Goal: Transaction & Acquisition: Purchase product/service

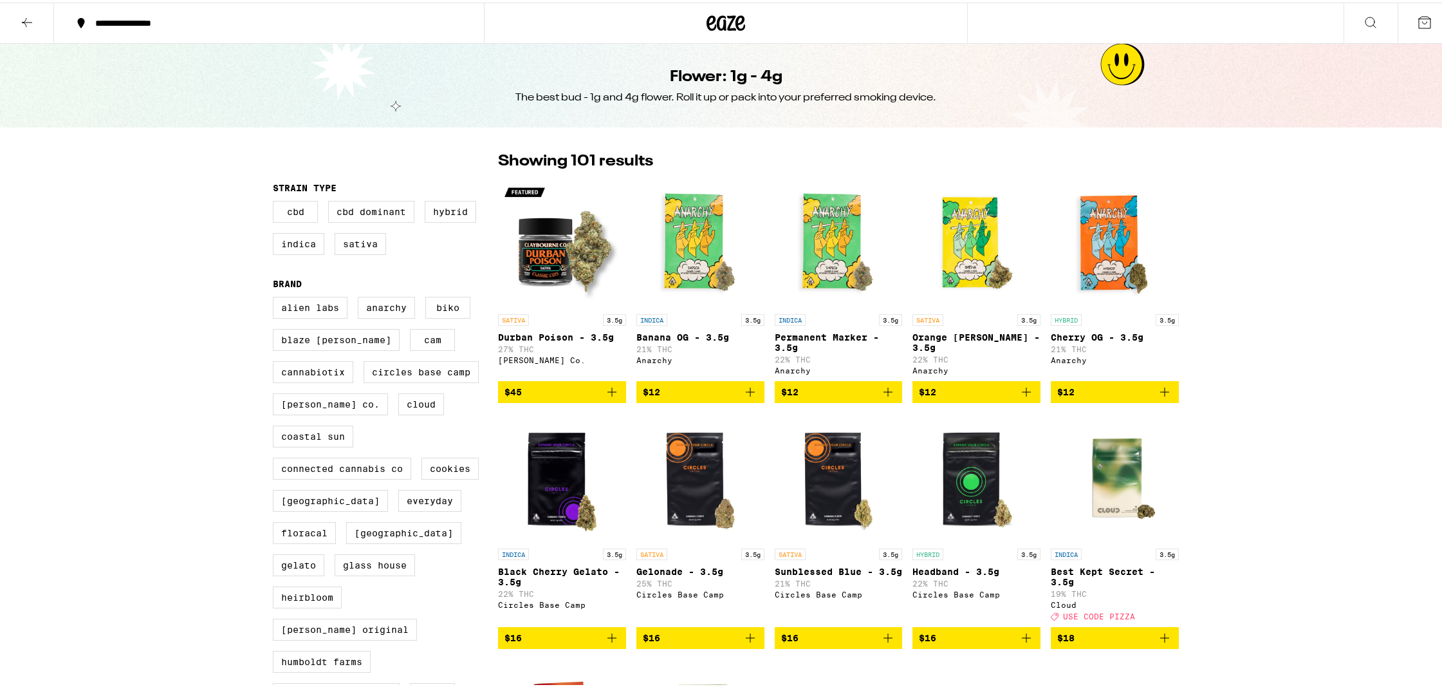
click at [717, 21] on icon at bounding box center [726, 20] width 39 height 23
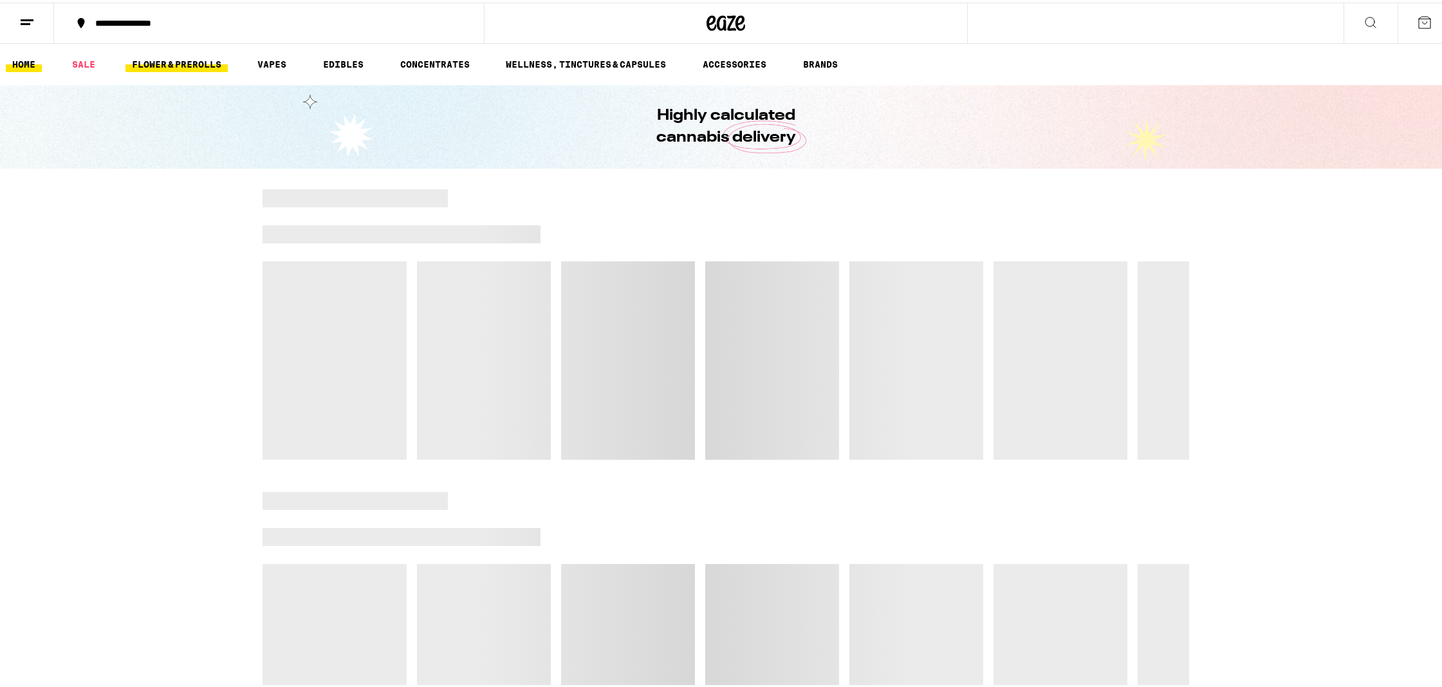
click at [221, 62] on link "FLOWER & PREROLLS" at bounding box center [177, 61] width 102 height 15
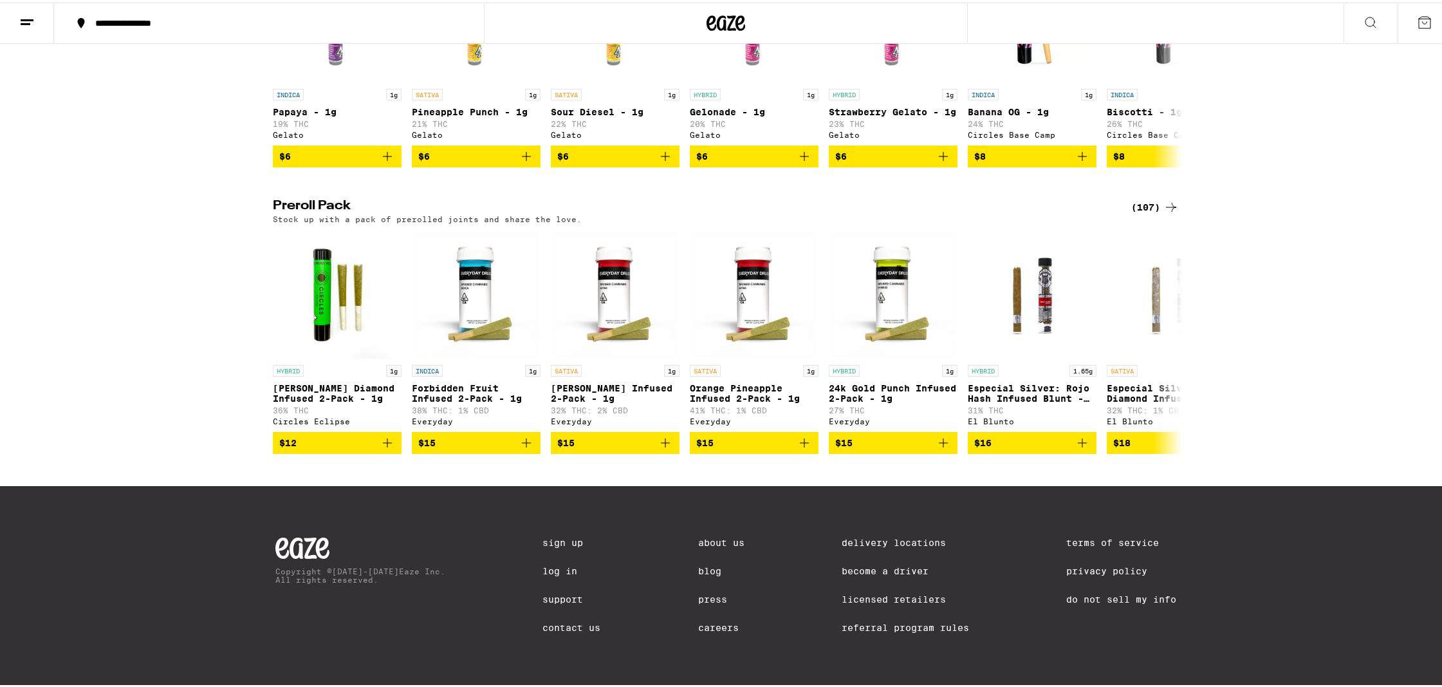
scroll to position [884, 0]
click at [1143, 197] on div "(107)" at bounding box center [1155, 204] width 48 height 15
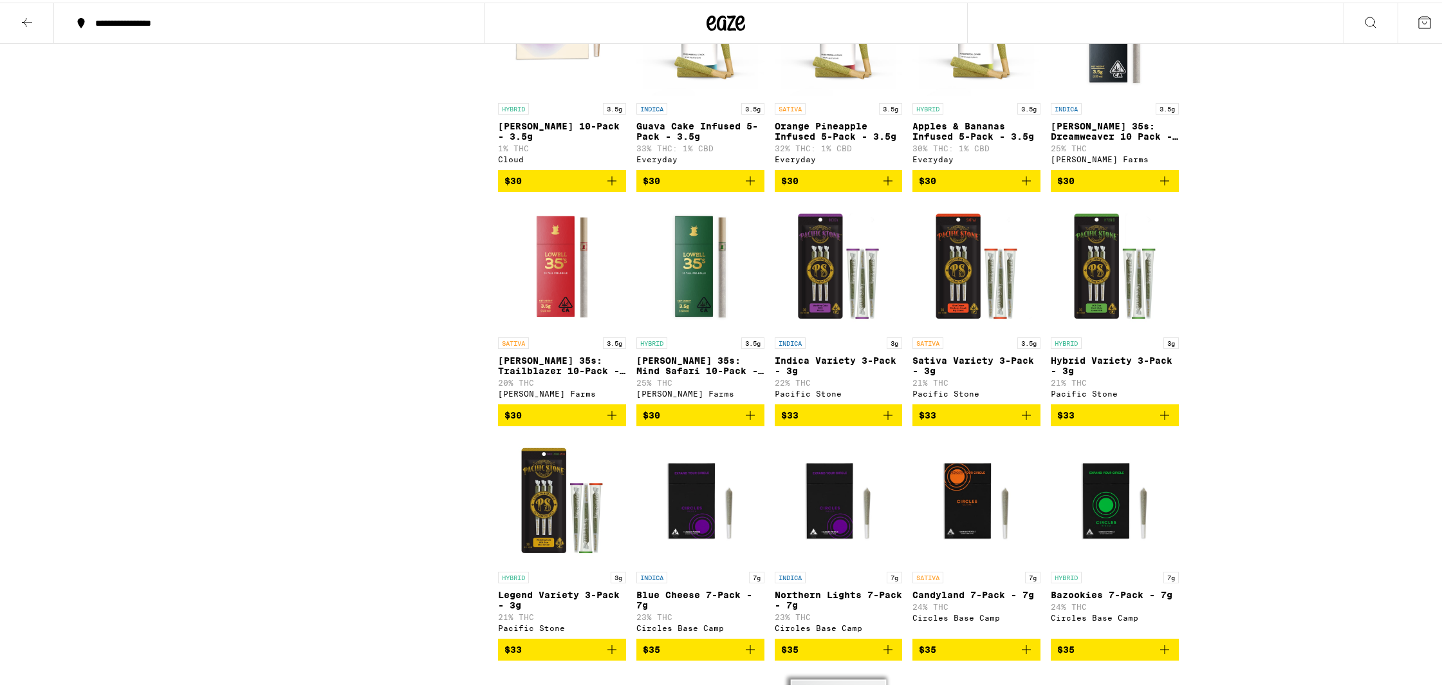
scroll to position [1352, 0]
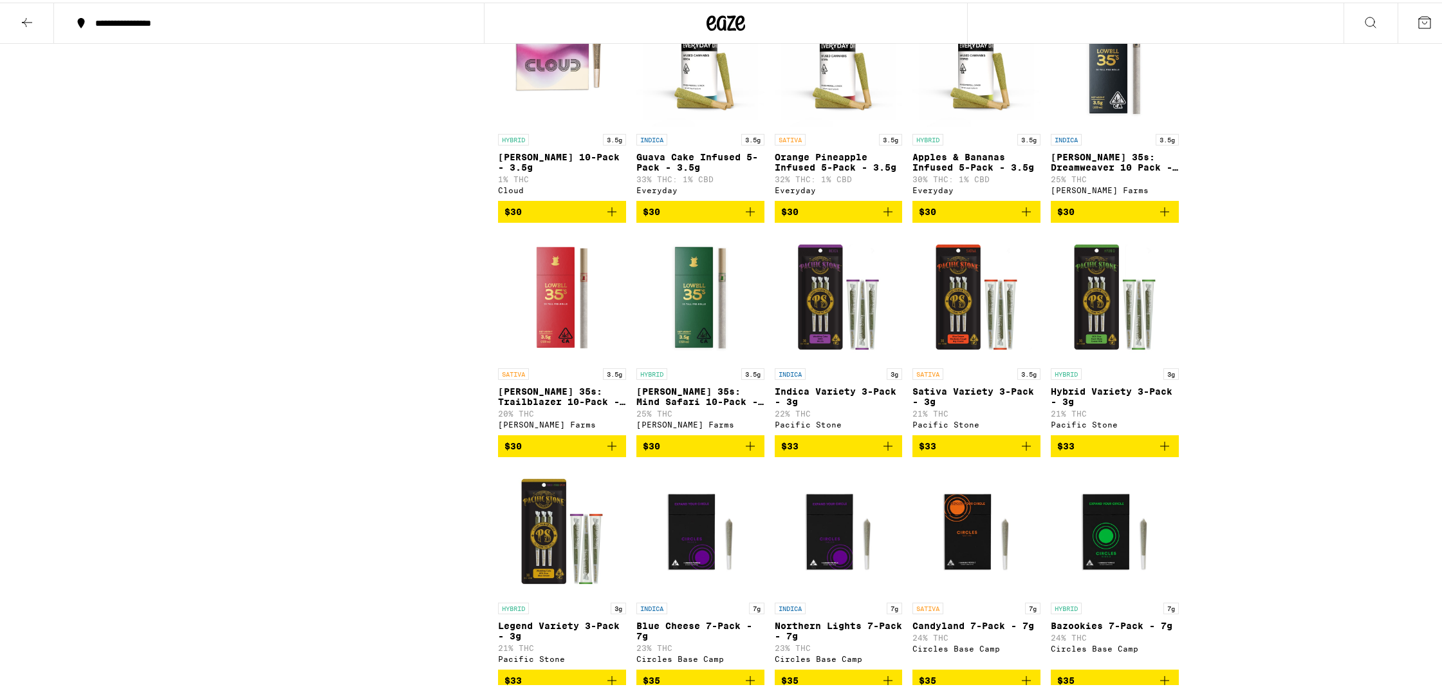
click at [1082, 92] on img "Open page for Lowell 35s: Dreamweaver 10 Pack - 3.5g from Lowell Farms" at bounding box center [1115, 60] width 128 height 129
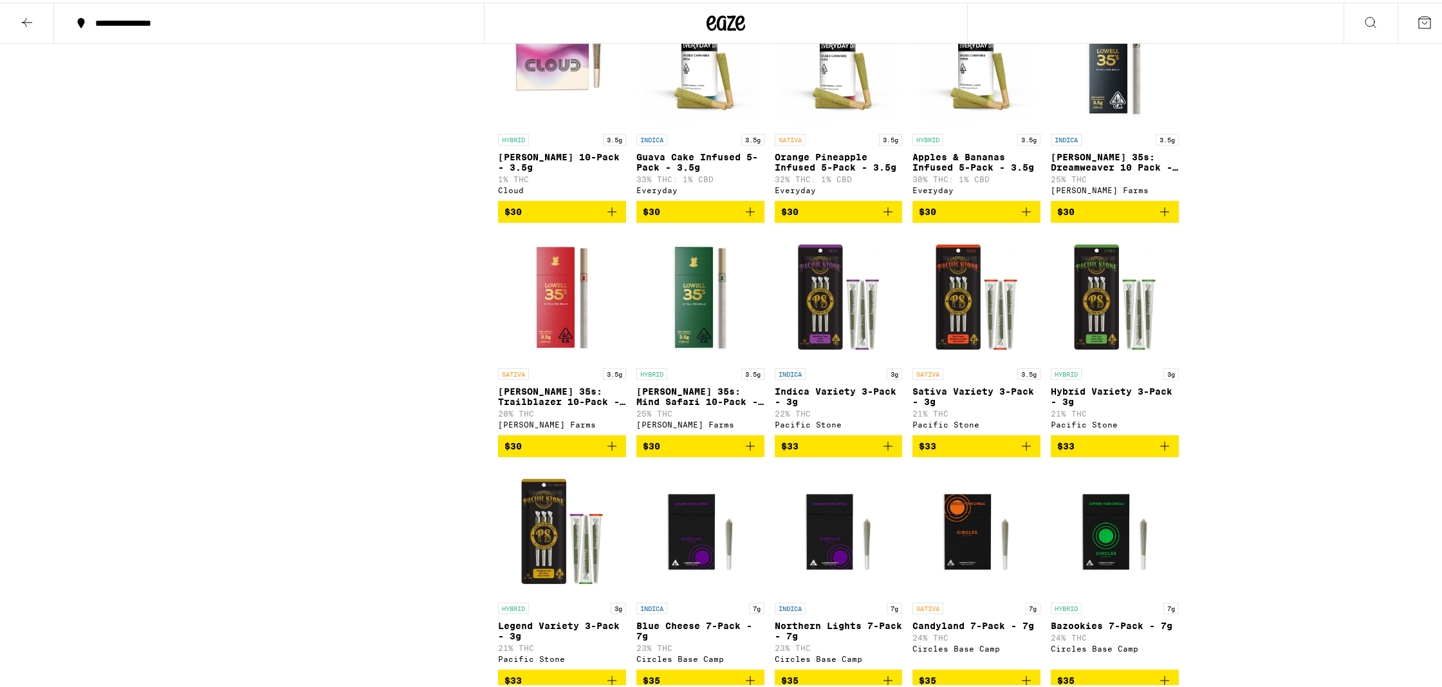
click at [591, 342] on img "Open page for Lowell 35s: Trailblazer 10-Pack - 3.5g from Lowell Farms" at bounding box center [562, 294] width 128 height 129
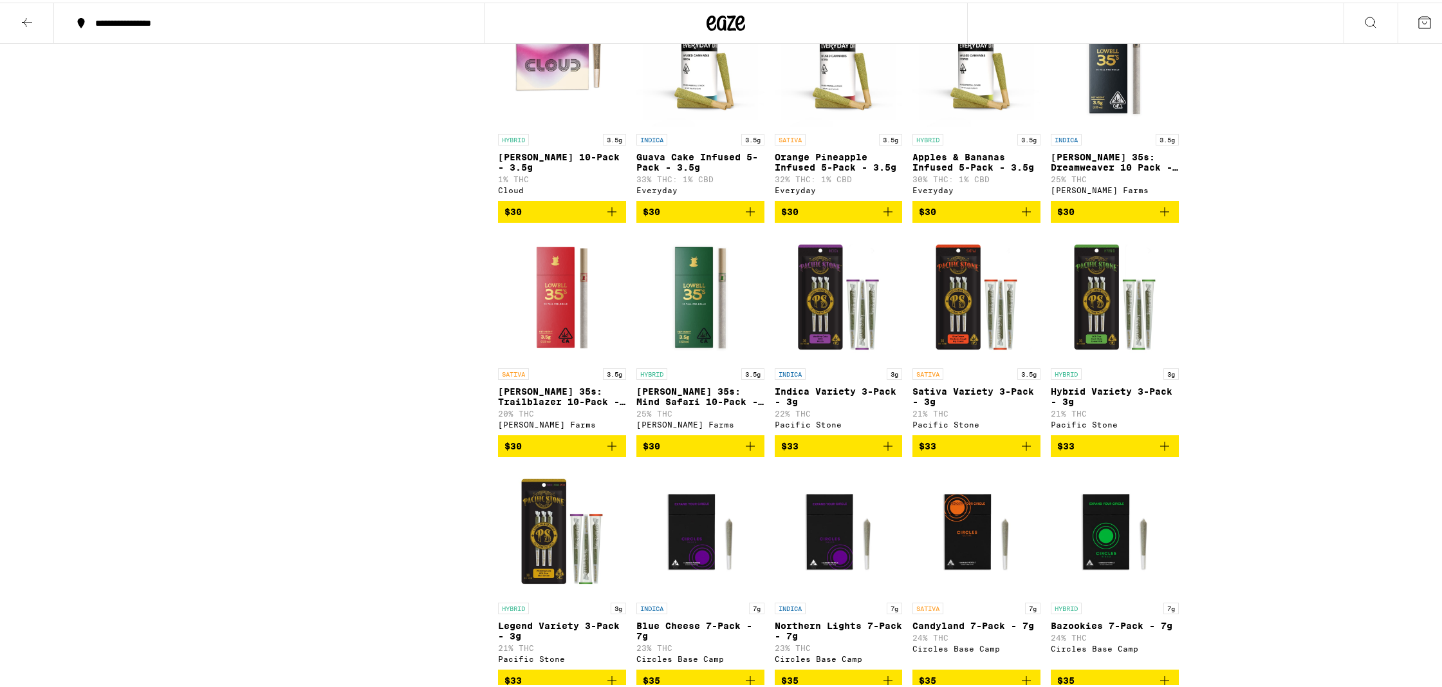
click at [702, 317] on img "Open page for Lowell 35s: Mind Safari 10-Pack - 3.5g from Lowell Farms" at bounding box center [701, 294] width 128 height 129
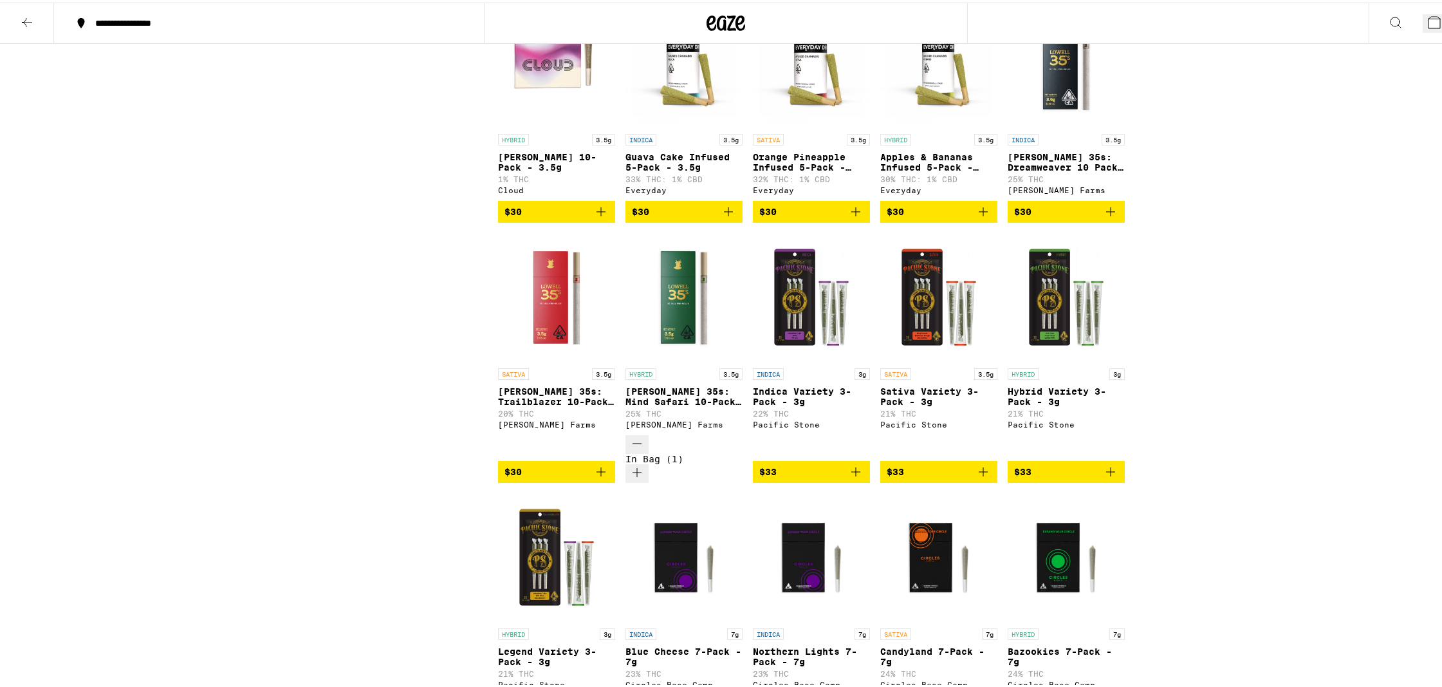
scroll to position [1393, 0]
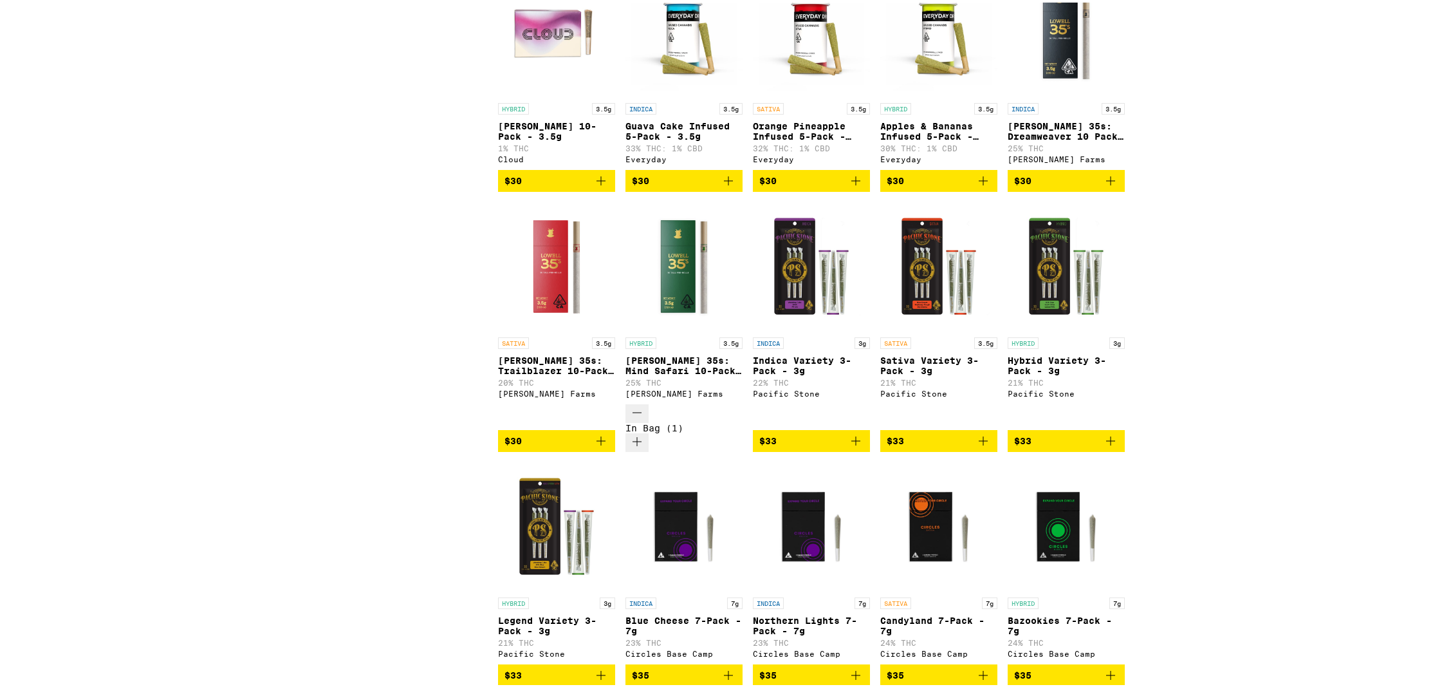
click at [579, 328] on img "Open page for Lowell 35s: Trailblazer 10-Pack - 3.5g from Lowell Farms" at bounding box center [556, 264] width 117 height 129
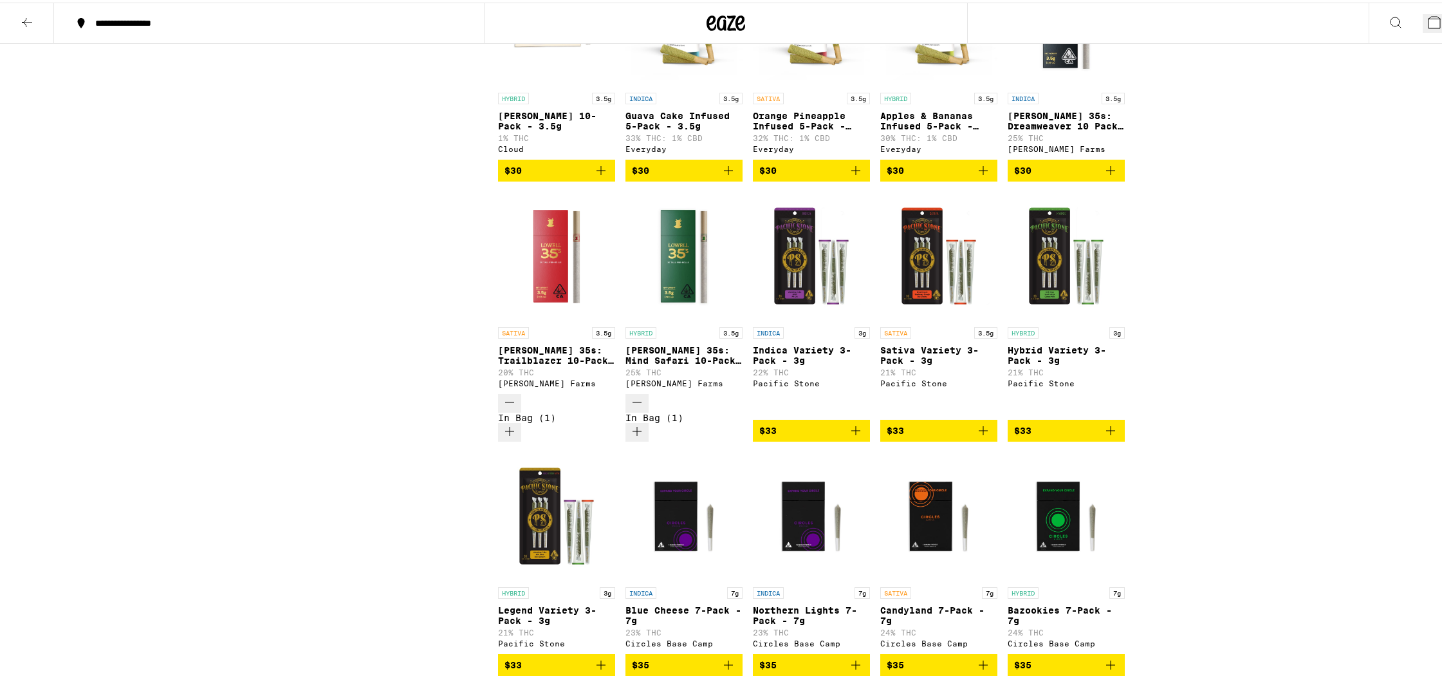
scroll to position [1352, 0]
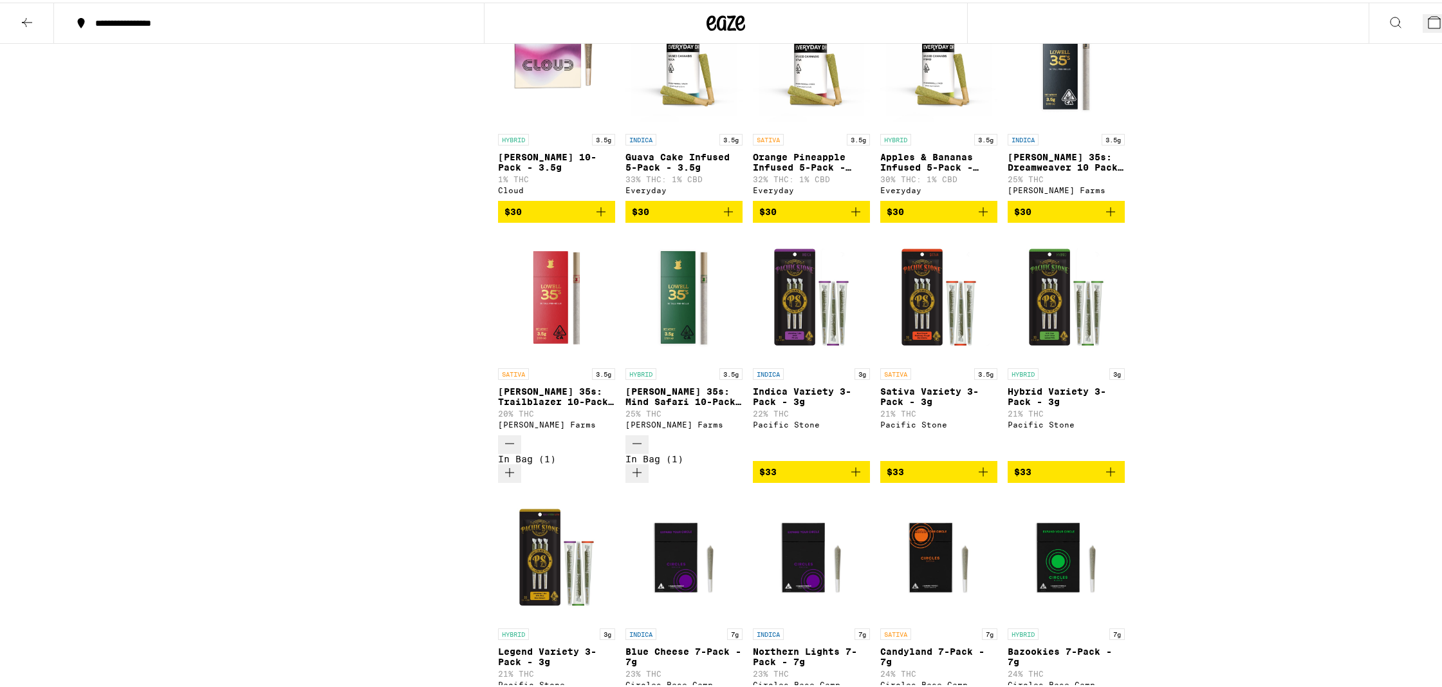
click at [1423, 19] on button "2" at bounding box center [1437, 21] width 29 height 19
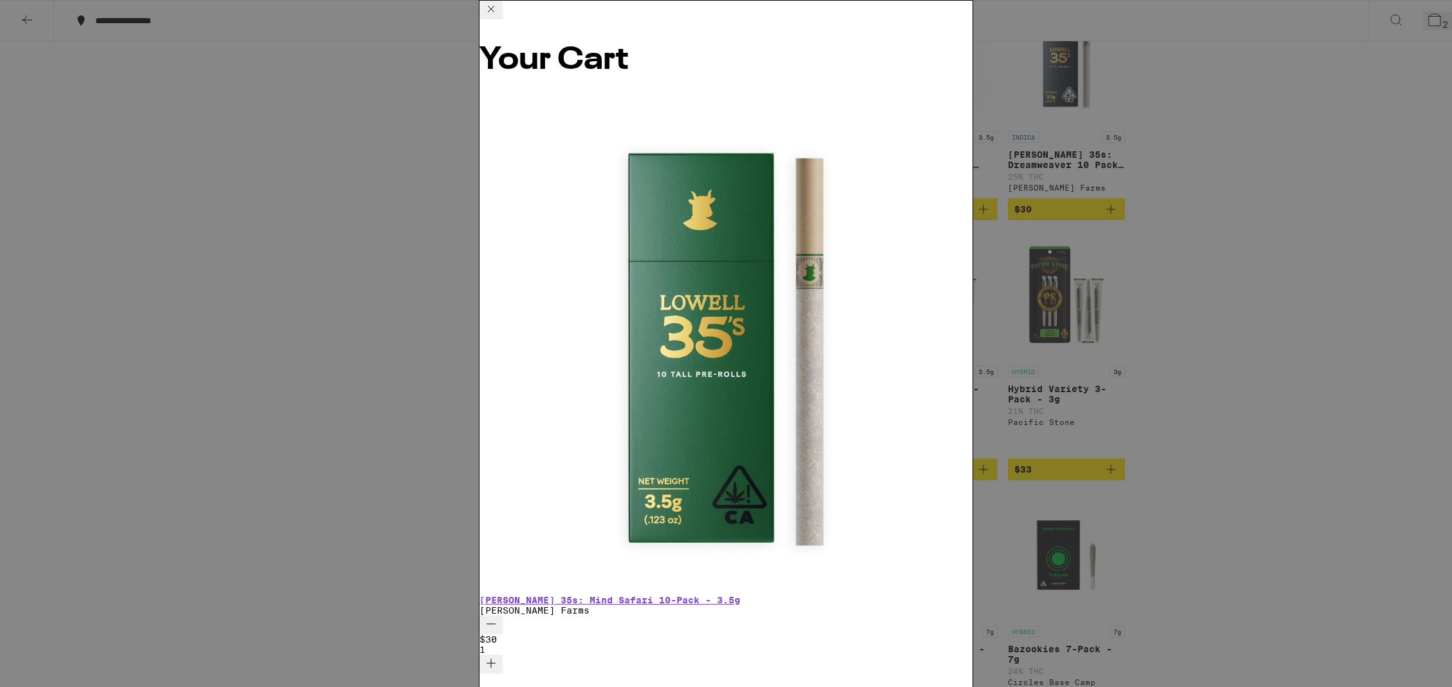
click at [1252, 214] on div "Your Cart [PERSON_NAME] 35s: Mind Safari 10-Pack - 3.5g [PERSON_NAME] Farms $30…" at bounding box center [726, 343] width 1452 height 687
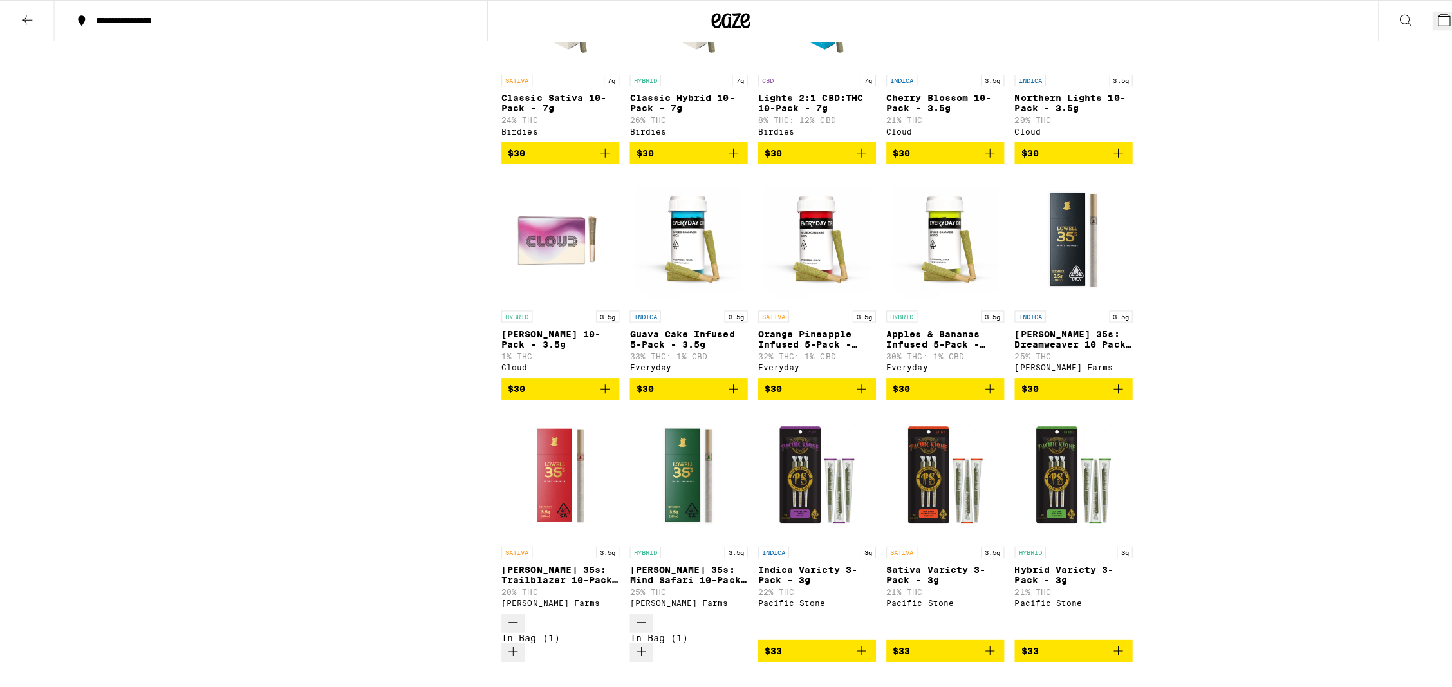
scroll to position [1158, 0]
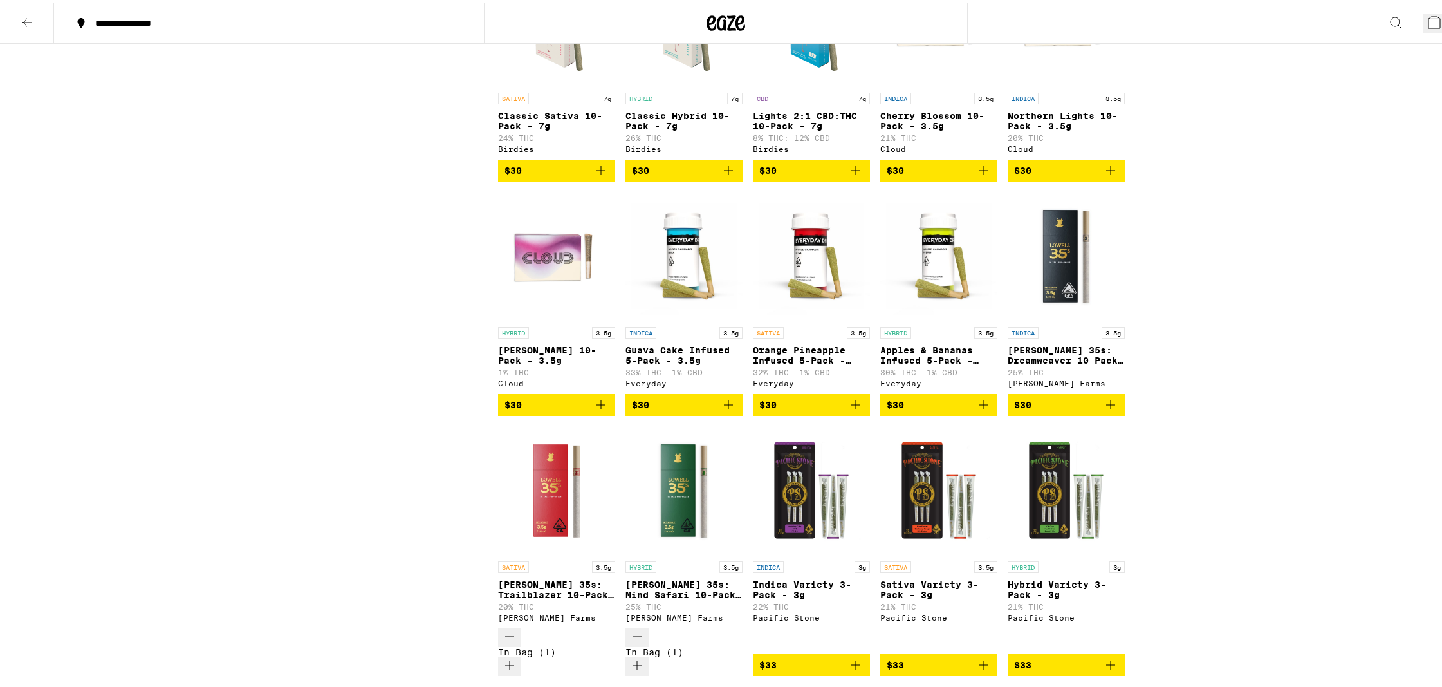
click at [1423, 12] on button "2" at bounding box center [1437, 21] width 29 height 19
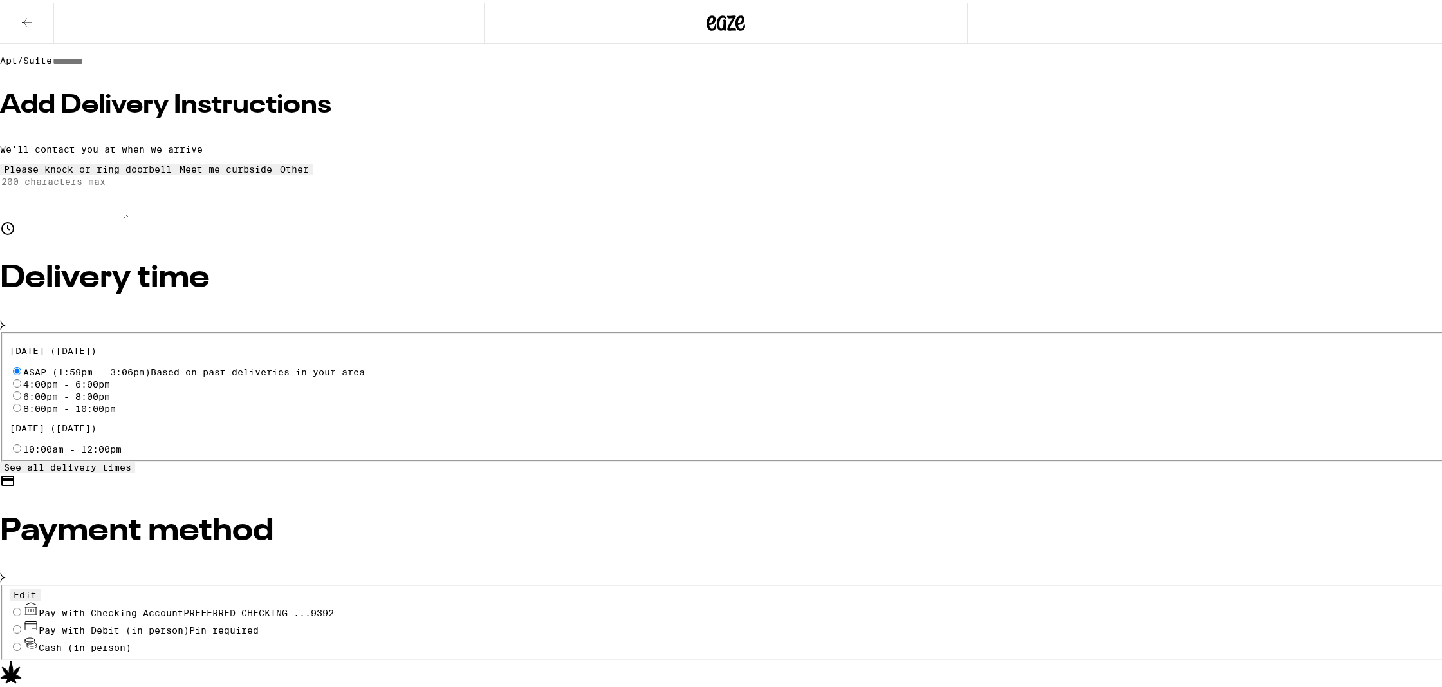
scroll to position [193, 0]
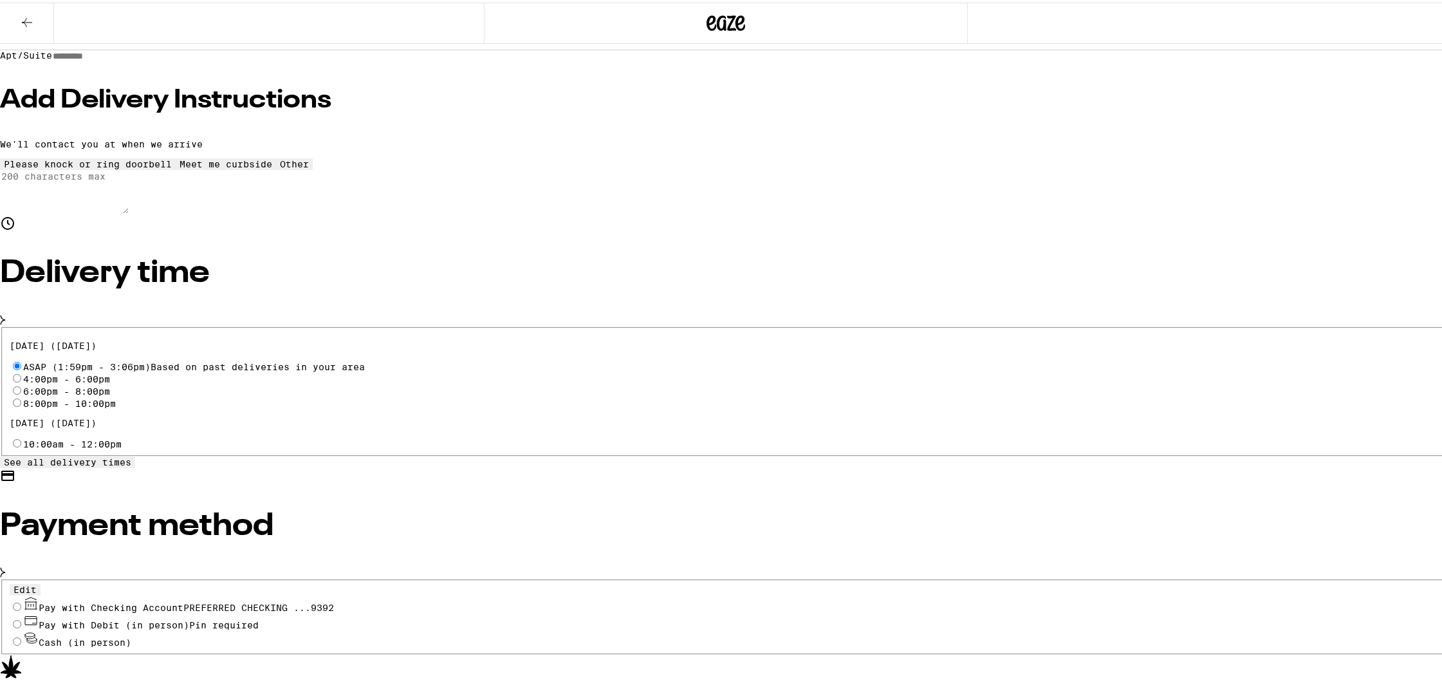
click at [334, 600] on span "Pay with Checking Account PREFERRED CHECKING ...9392" at bounding box center [186, 605] width 295 height 10
click at [21, 600] on input "Pay with Checking Account PREFERRED CHECKING ...9392" at bounding box center [17, 604] width 8 height 8
radio input "true"
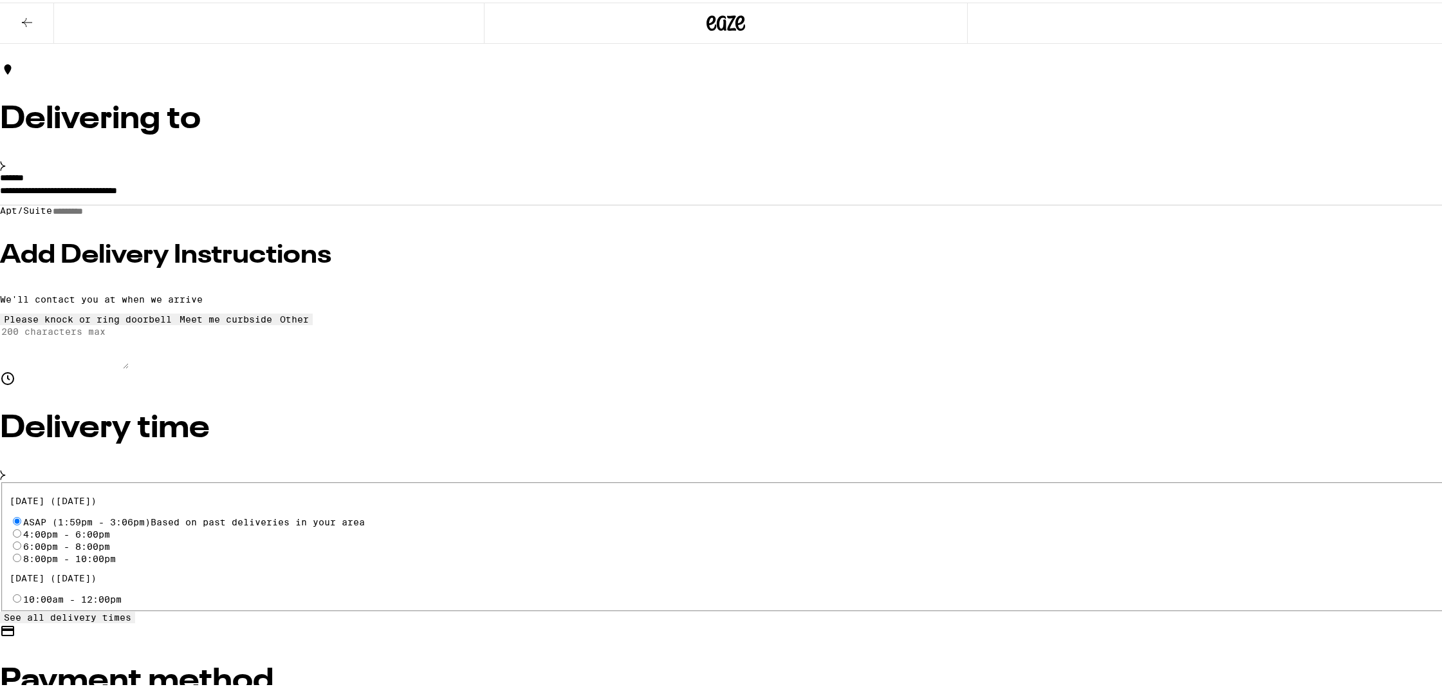
scroll to position [0, 0]
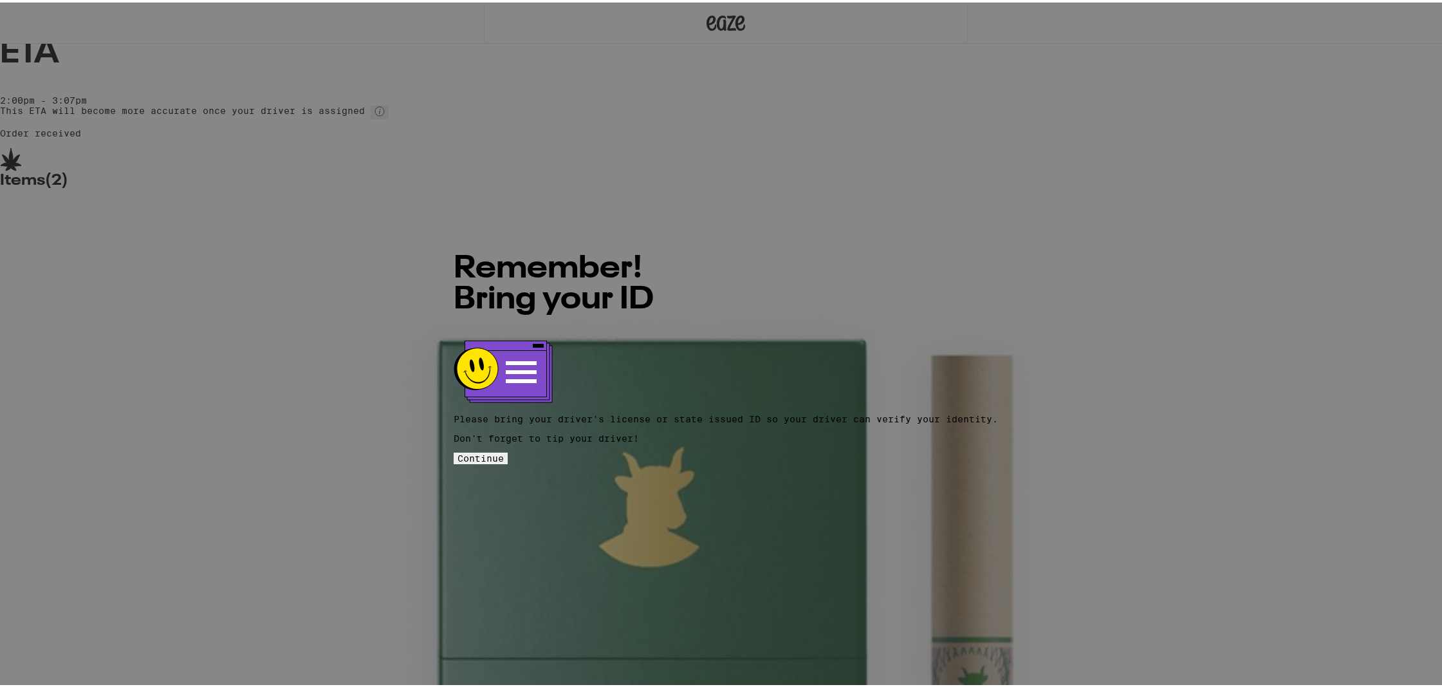
click at [508, 450] on button "Continue" at bounding box center [481, 456] width 54 height 12
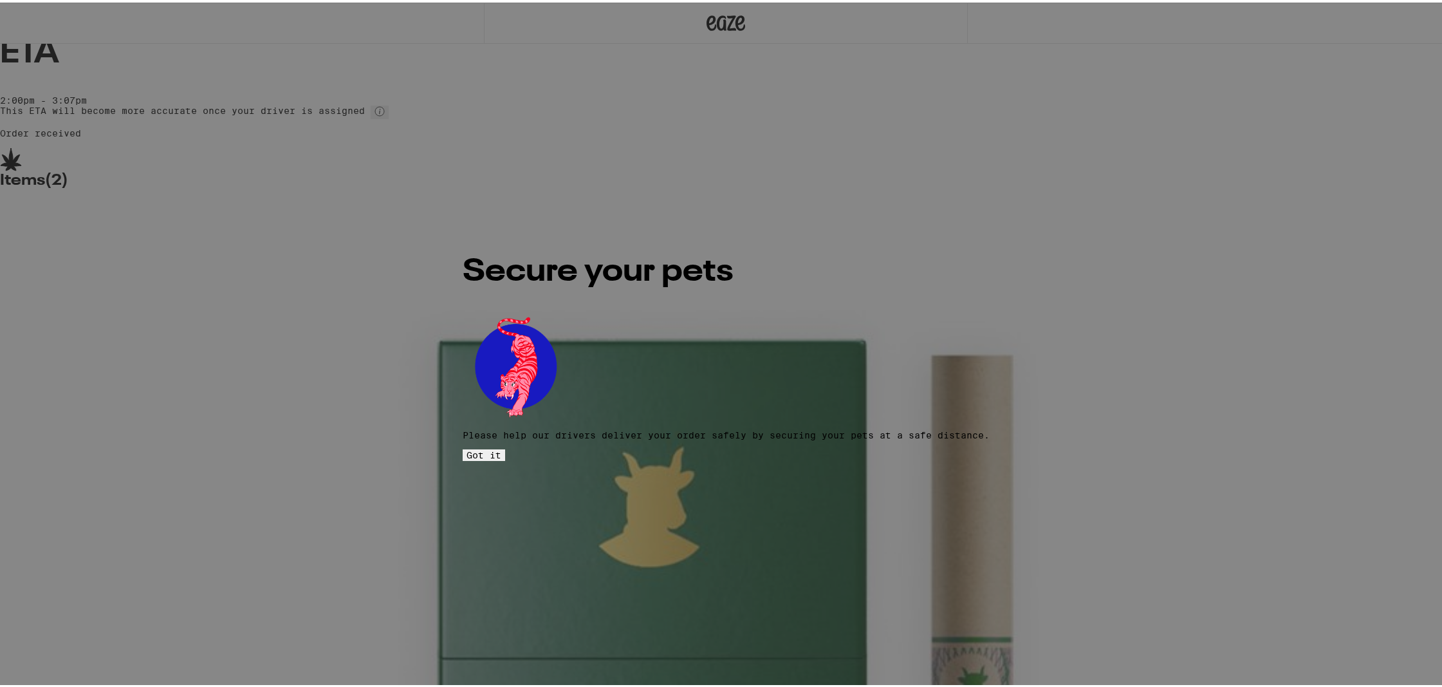
click at [505, 447] on button "Got it" at bounding box center [484, 453] width 42 height 12
